Goal: Find specific page/section: Find specific page/section

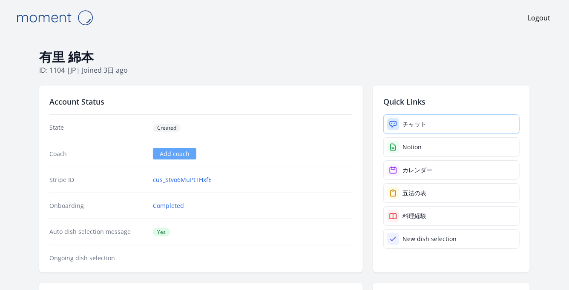
click at [429, 120] on link "チャット" at bounding box center [451, 125] width 136 height 20
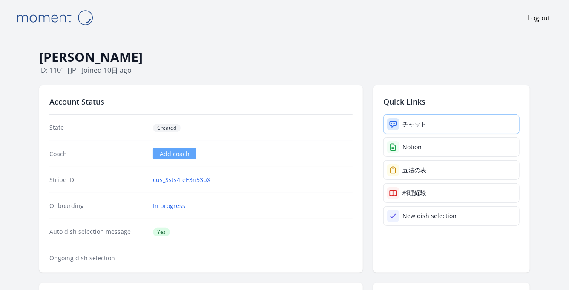
click at [443, 123] on link "チャット" at bounding box center [451, 125] width 136 height 20
click at [426, 121] on div "チャット" at bounding box center [414, 124] width 24 height 9
click at [167, 178] on link "cus_SsmTJii6w3qDEh" at bounding box center [183, 180] width 60 height 9
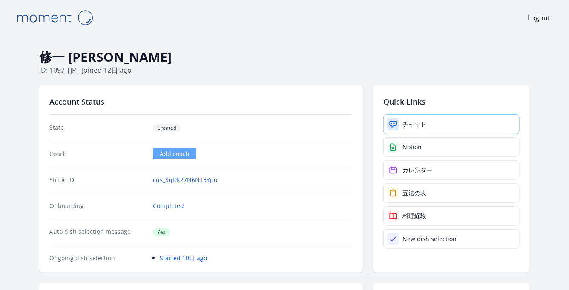
click at [409, 117] on link "チャット" at bounding box center [451, 125] width 136 height 20
click at [184, 180] on link "cus_SqRK27N6NT5Ypo" at bounding box center [185, 180] width 64 height 9
click at [178, 184] on div "Stripe ID cus_SpfrbpBqEARzKy" at bounding box center [200, 180] width 303 height 26
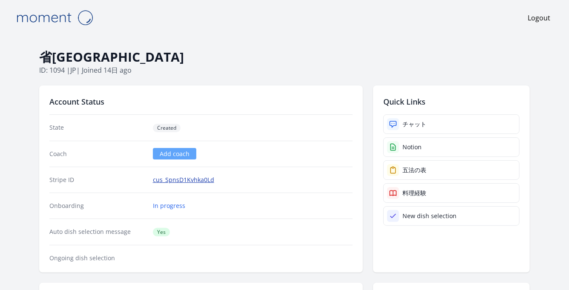
click at [184, 180] on link "cus_SpnsD1Kvhka0Ld" at bounding box center [183, 180] width 61 height 9
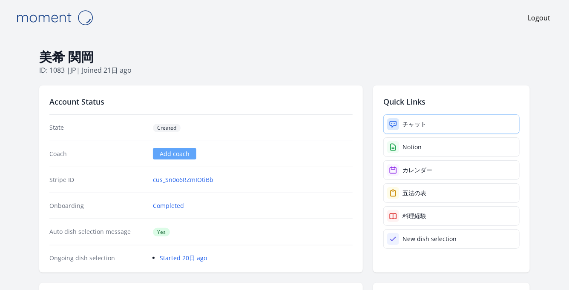
click at [417, 120] on div "チャット" at bounding box center [414, 124] width 24 height 9
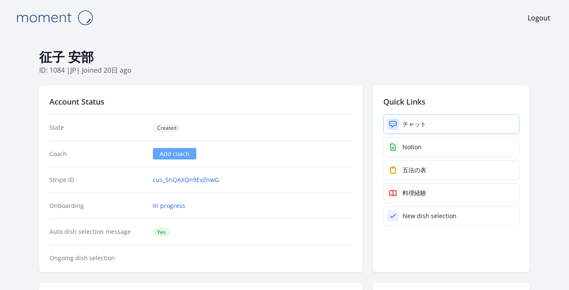
click at [434, 128] on link "チャット" at bounding box center [451, 125] width 136 height 20
